Goal: Task Accomplishment & Management: Use online tool/utility

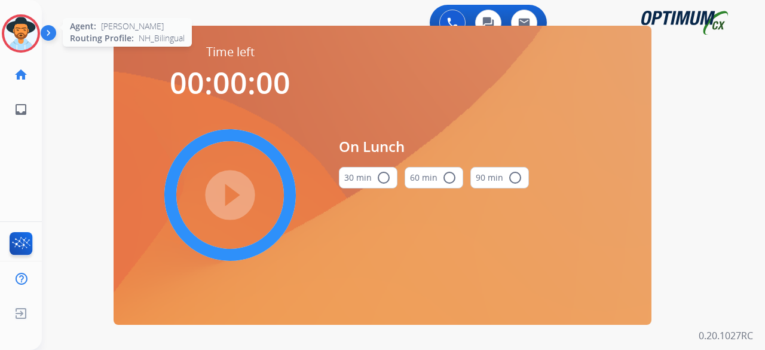
click at [25, 30] on img at bounding box center [20, 33] width 33 height 33
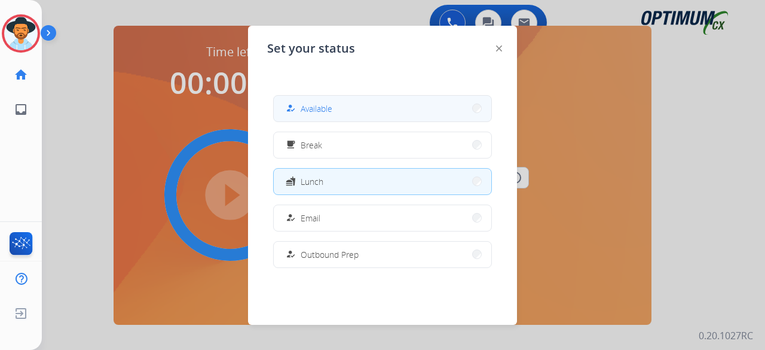
click at [384, 108] on button "how_to_reg Available" at bounding box center [383, 109] width 218 height 26
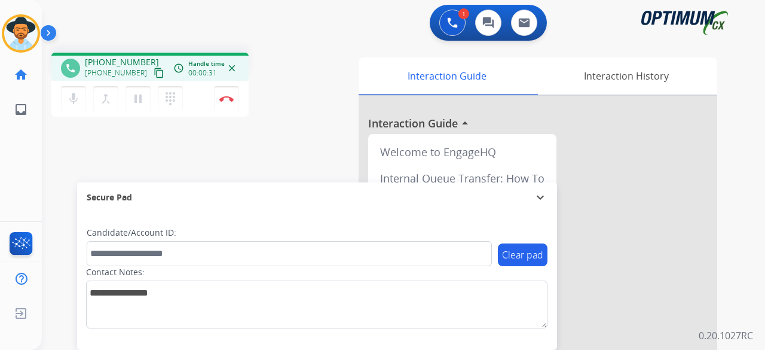
click at [154, 72] on mat-icon "content_copy" at bounding box center [159, 73] width 11 height 11
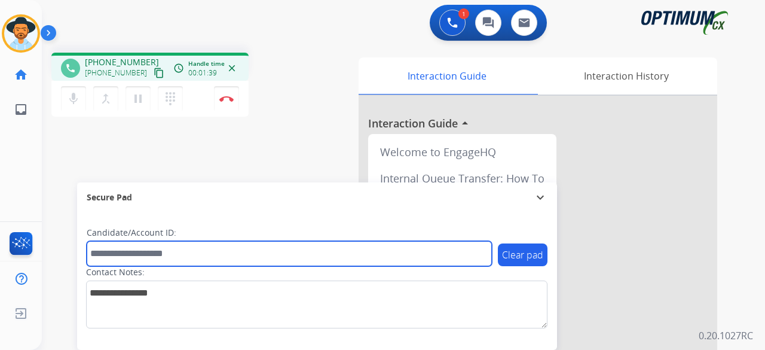
click at [119, 243] on input "text" at bounding box center [289, 253] width 405 height 25
paste input "*******"
type input "*******"
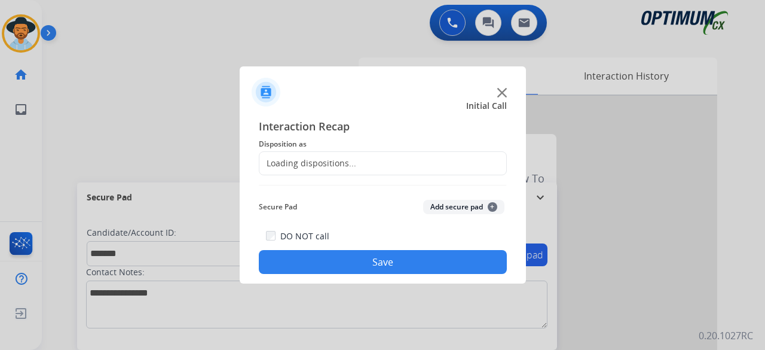
click at [340, 160] on div "Loading dispositions..." at bounding box center [307, 163] width 97 height 12
click at [503, 90] on img at bounding box center [502, 93] width 10 height 10
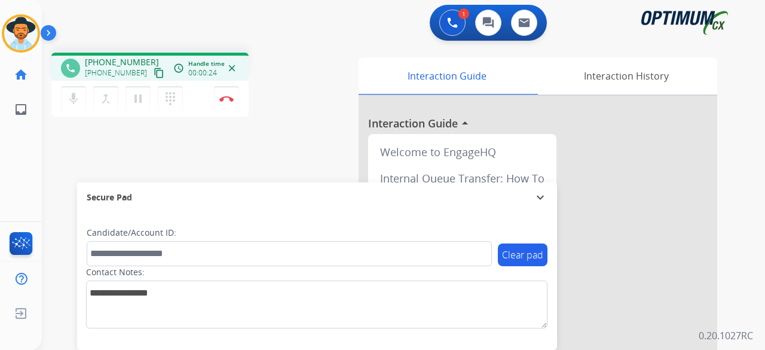
click at [154, 76] on mat-icon "content_copy" at bounding box center [159, 73] width 11 height 11
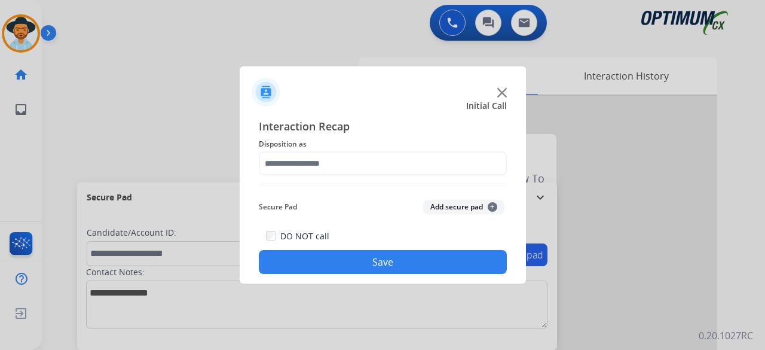
click at [502, 93] on img at bounding box center [502, 93] width 10 height 10
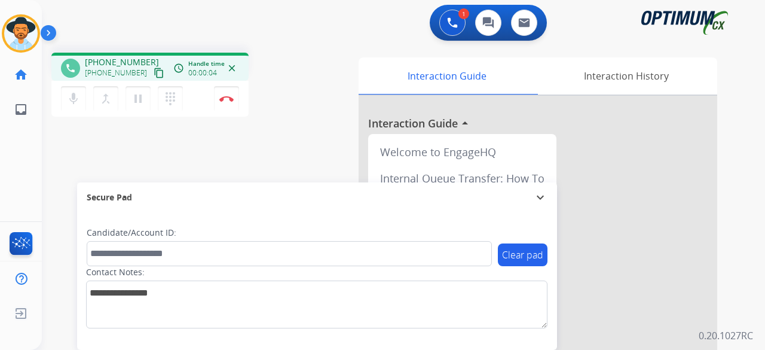
click at [154, 76] on mat-icon "content_copy" at bounding box center [159, 73] width 11 height 11
click at [229, 100] on img at bounding box center [226, 99] width 14 height 6
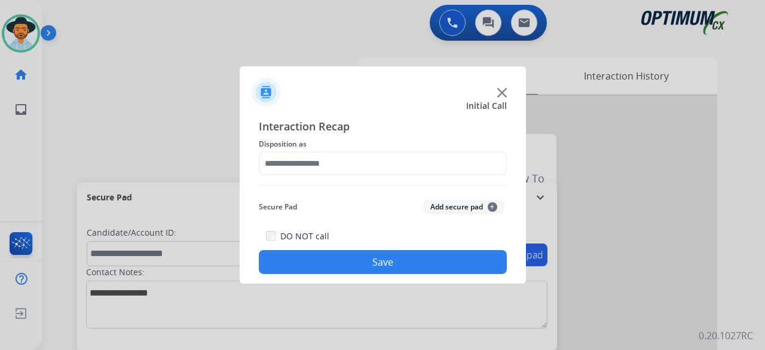
click at [500, 93] on img at bounding box center [502, 93] width 10 height 10
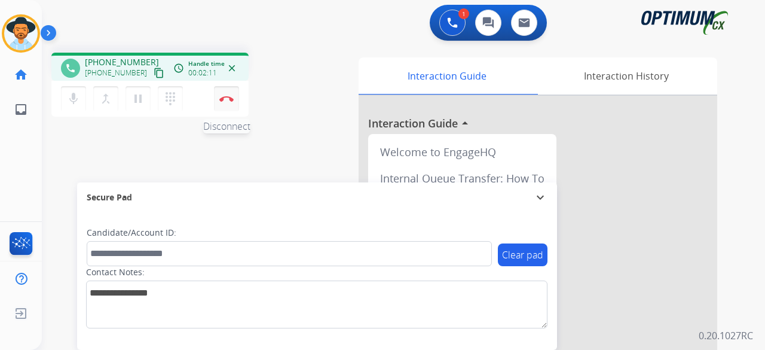
click at [230, 97] on img at bounding box center [226, 99] width 14 height 6
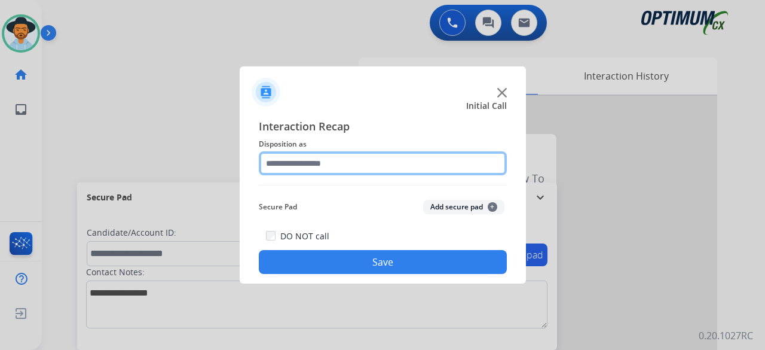
click at [328, 165] on input "text" at bounding box center [383, 163] width 248 height 24
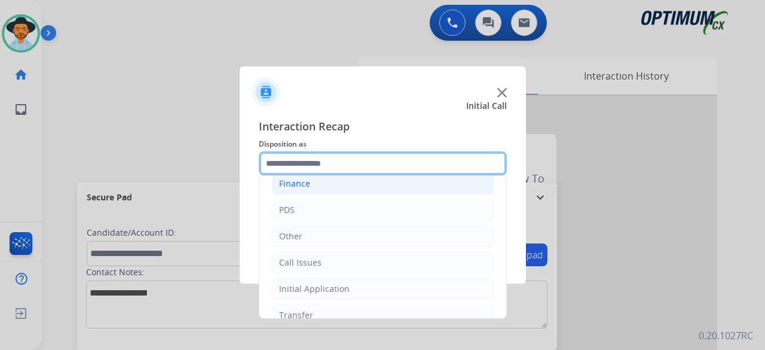
scroll to position [73, 0]
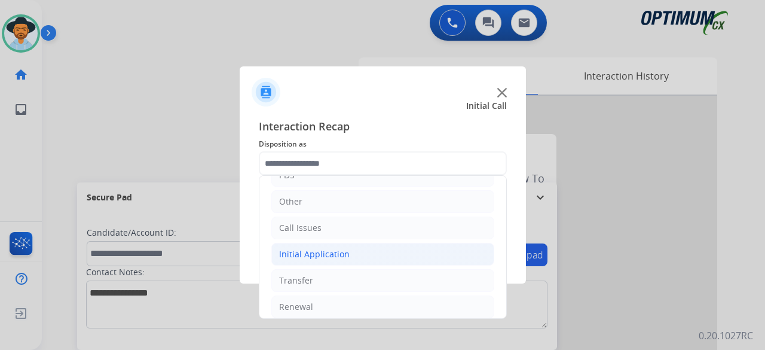
click at [302, 253] on div "Initial Application" at bounding box center [314, 254] width 71 height 12
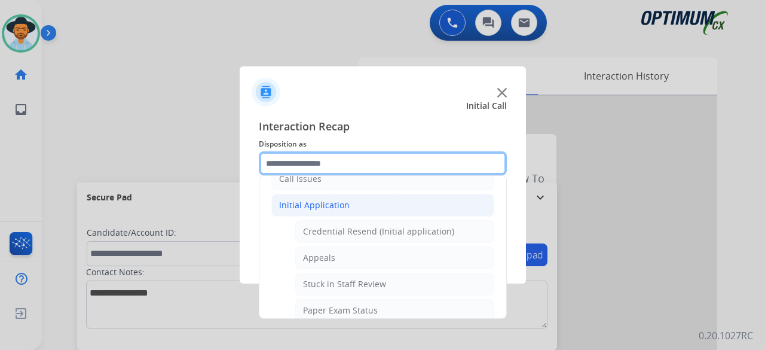
scroll to position [129, 0]
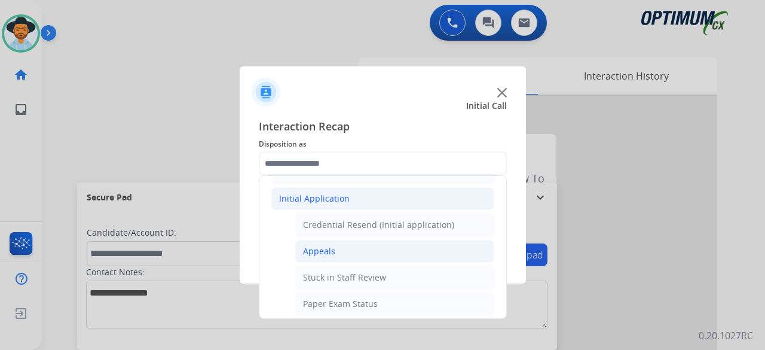
click at [359, 252] on li "Appeals" at bounding box center [394, 251] width 199 height 23
type input "*******"
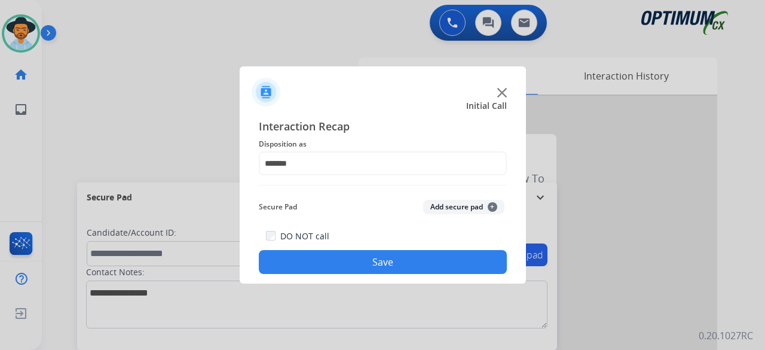
click at [447, 207] on button "Add secure pad +" at bounding box center [463, 207] width 81 height 14
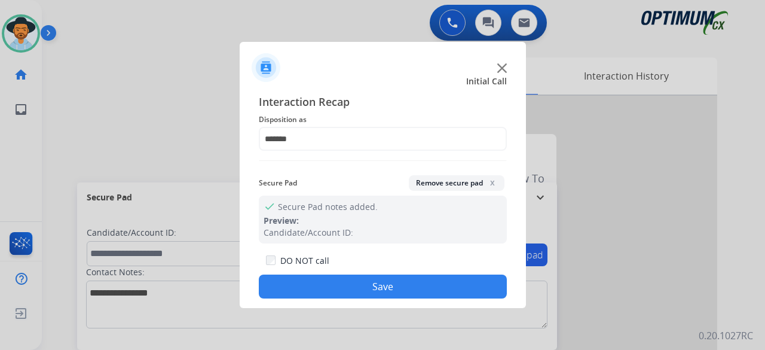
click at [383, 286] on button "Save" at bounding box center [383, 286] width 248 height 24
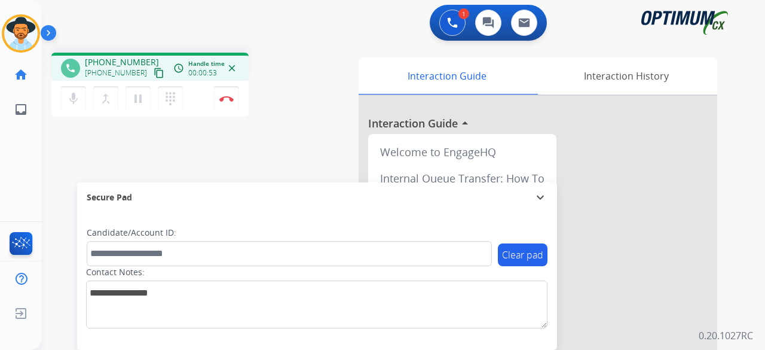
click at [154, 69] on mat-icon "content_copy" at bounding box center [159, 73] width 11 height 11
click at [225, 97] on img at bounding box center [226, 99] width 14 height 6
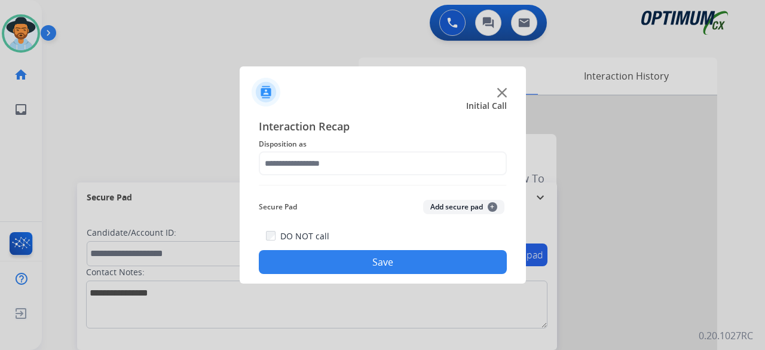
click at [500, 93] on img at bounding box center [502, 93] width 10 height 10
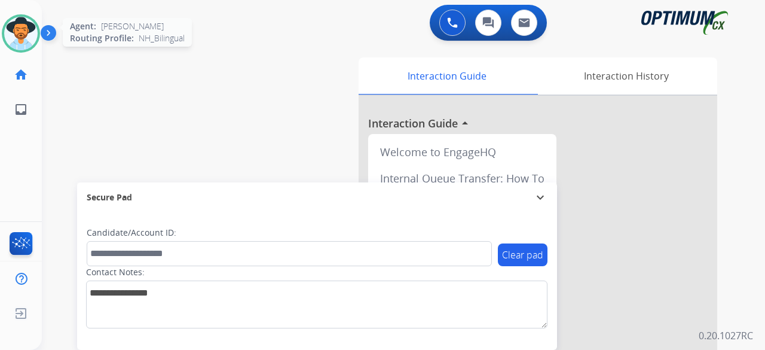
click at [33, 35] on img at bounding box center [20, 33] width 33 height 33
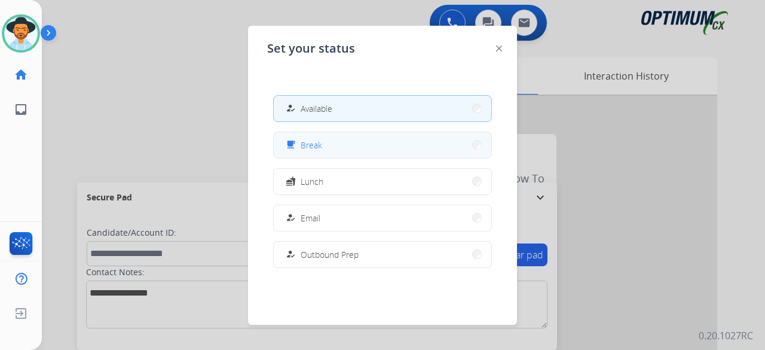
click at [337, 148] on button "free_breakfast Break" at bounding box center [383, 145] width 218 height 26
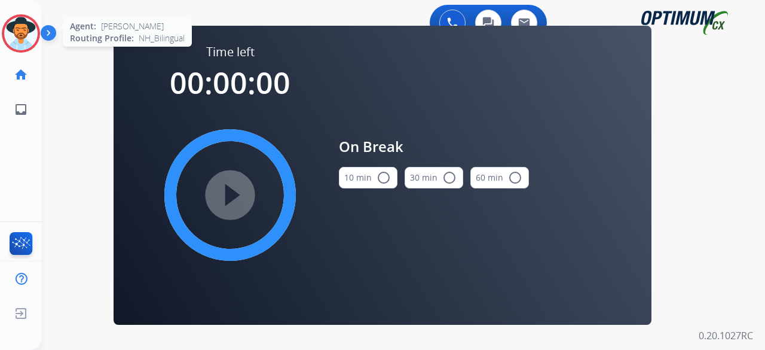
click at [20, 27] on img at bounding box center [20, 33] width 33 height 33
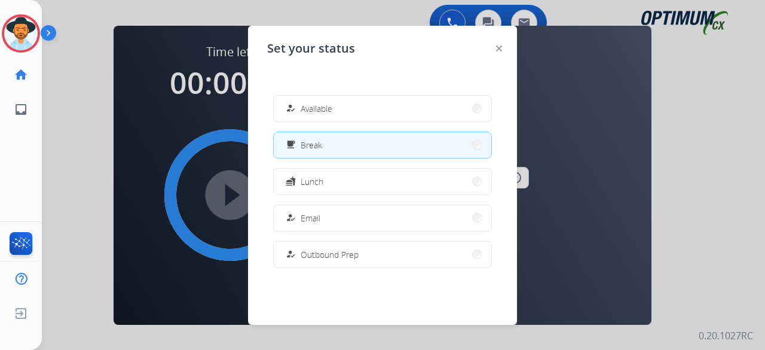
click at [300, 101] on button "how_to_reg Available" at bounding box center [383, 109] width 218 height 26
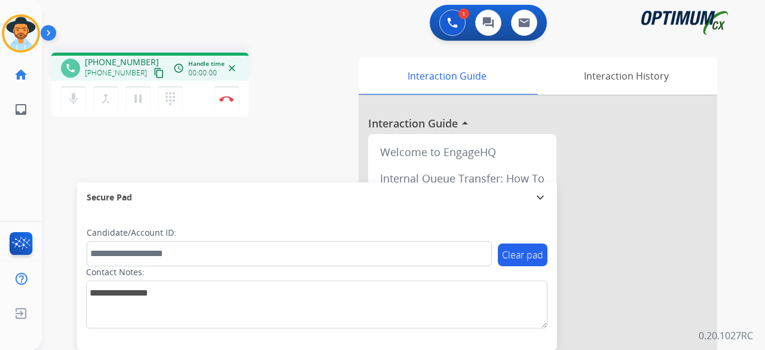
click at [141, 84] on div "mic Mute merge_type Bridge pause Hold dialpad Dialpad Disconnect" at bounding box center [149, 99] width 197 height 36
drag, startPoint x: 141, startPoint y: 84, endPoint x: 146, endPoint y: 75, distance: 10.2
click at [146, 75] on div "phone +12023734380 +12023734380 content_copy access_time Call metrics Queue 00:…" at bounding box center [149, 87] width 197 height 68
click at [154, 75] on mat-icon "content_copy" at bounding box center [159, 73] width 11 height 11
click at [228, 96] on img at bounding box center [226, 99] width 14 height 6
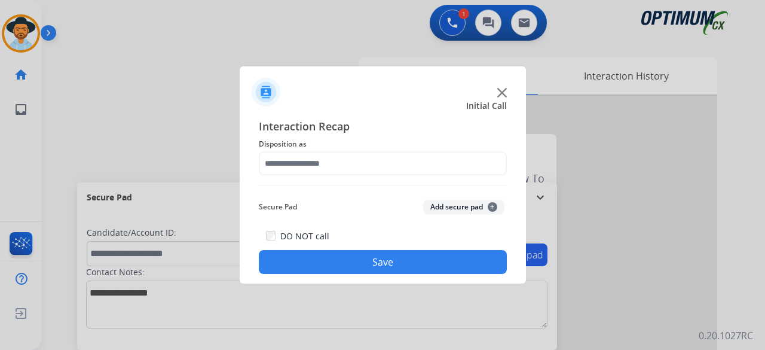
click at [504, 90] on img at bounding box center [502, 93] width 10 height 10
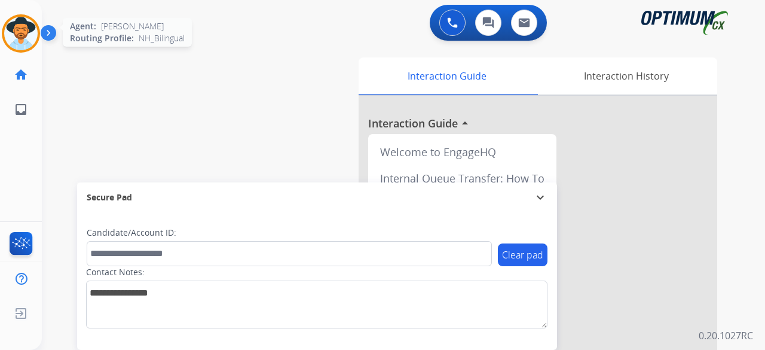
click at [25, 30] on img at bounding box center [20, 33] width 33 height 33
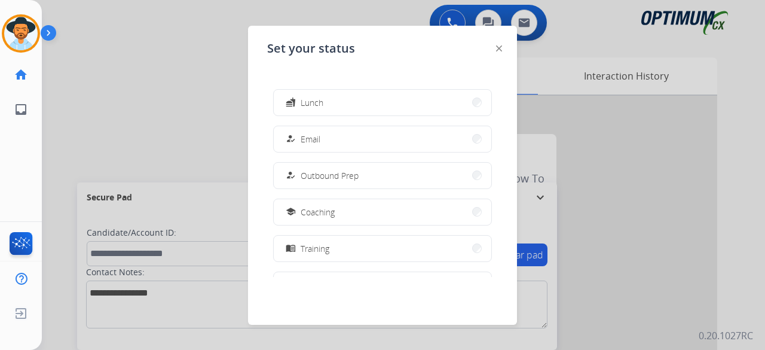
scroll to position [298, 0]
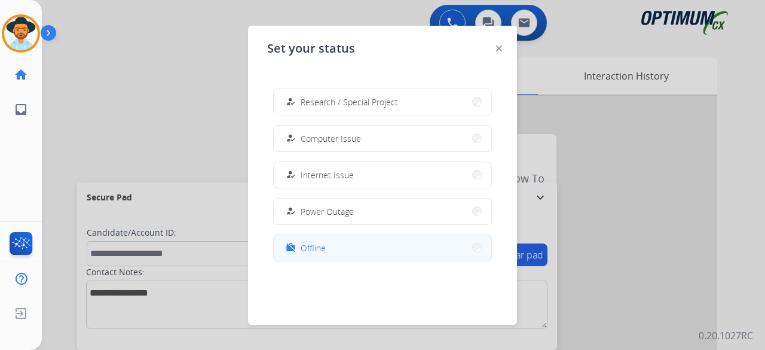
click at [352, 240] on button "work_off Offline" at bounding box center [383, 248] width 218 height 26
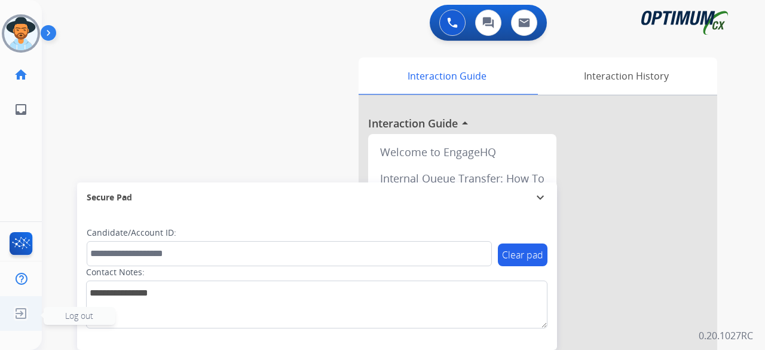
click at [78, 317] on span "Log out" at bounding box center [79, 315] width 28 height 11
